Goal: Find specific page/section: Find specific page/section

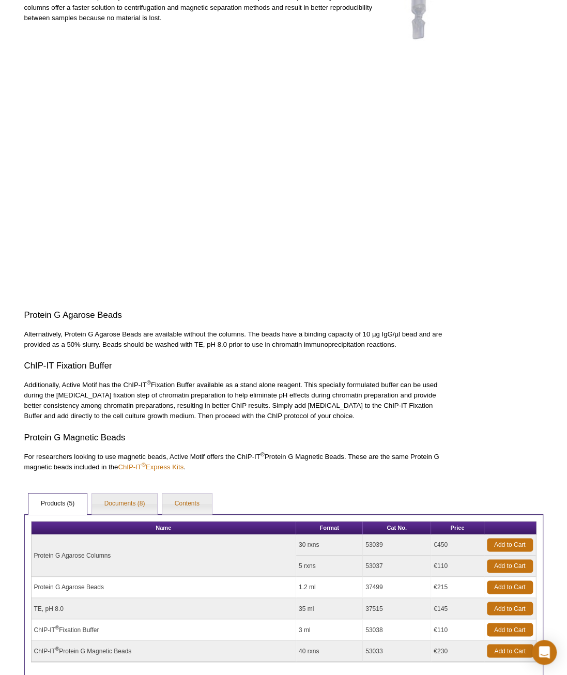
scroll to position [357, 0]
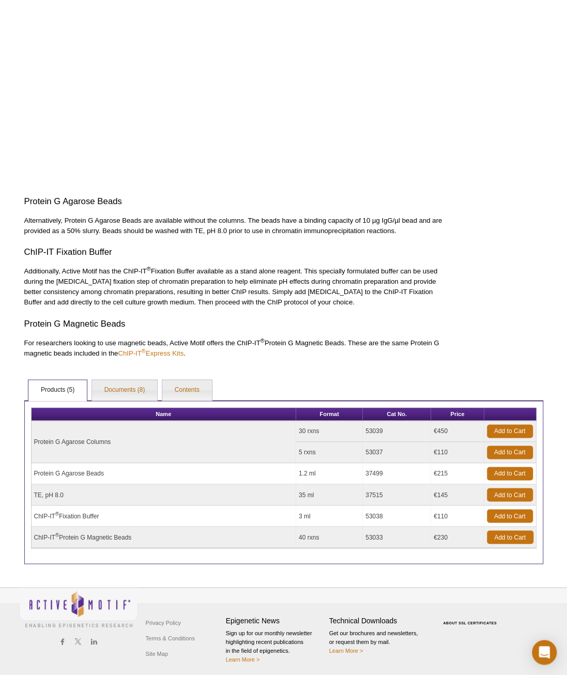
click at [63, 470] on td "Protein G Agarose Beads" at bounding box center [164, 473] width 265 height 21
drag, startPoint x: 63, startPoint y: 470, endPoint x: 110, endPoint y: 475, distance: 46.8
click at [110, 475] on td "Protein G Agarose Beads" at bounding box center [164, 473] width 265 height 21
copy td "Protein G Agarose Beads"
